Goal: Find contact information: Find contact information

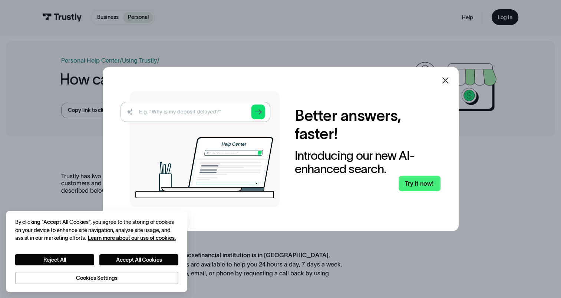
click at [448, 82] on icon at bounding box center [445, 80] width 9 height 9
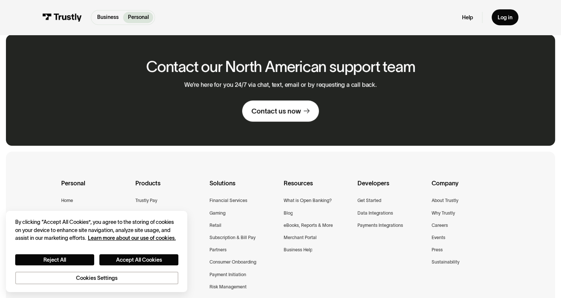
scroll to position [408, 0]
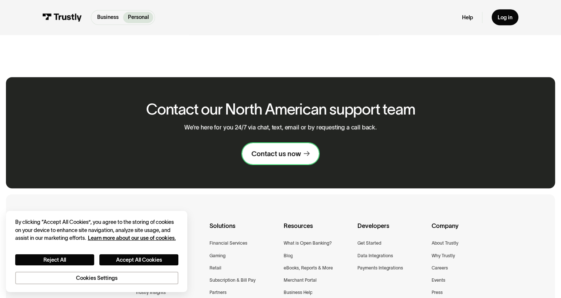
click at [274, 149] on div "Contact us now" at bounding box center [275, 153] width 49 height 9
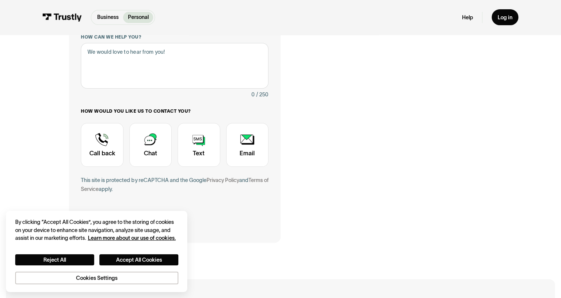
scroll to position [185, 0]
